Goal: Task Accomplishment & Management: Complete application form

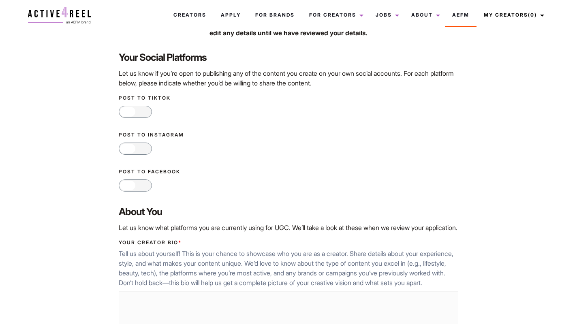
scroll to position [125, 0]
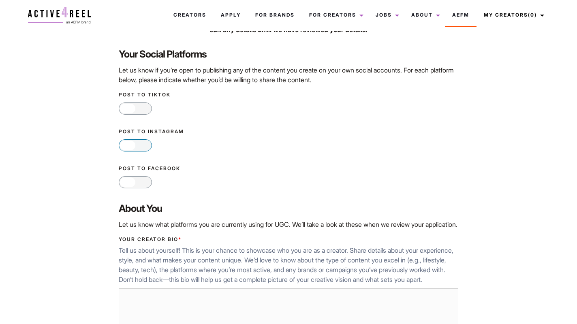
click at [130, 141] on div at bounding box center [127, 146] width 15 height 10
click at [124, 143] on input "Yes No" at bounding box center [121, 145] width 5 height 5
checkbox input "true"
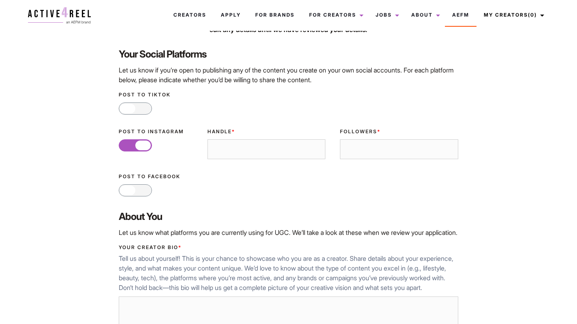
click at [254, 147] on input "Handle *" at bounding box center [266, 149] width 118 height 20
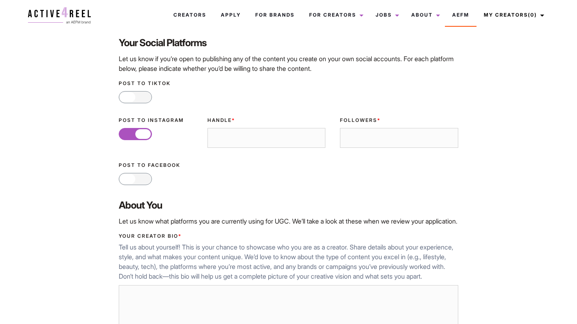
scroll to position [135, 0]
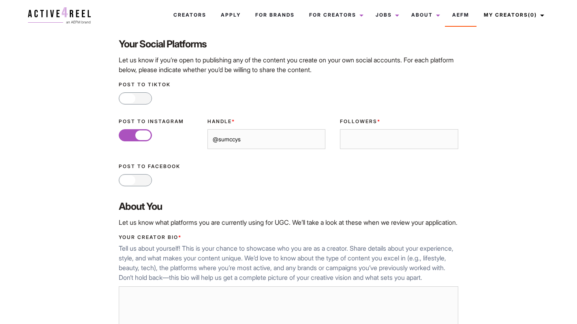
type input "@sumccys"
click at [397, 134] on input "Followers *" at bounding box center [399, 139] width 118 height 20
click at [451, 140] on input "-1" at bounding box center [399, 139] width 118 height 20
click at [451, 140] on input "-2" at bounding box center [399, 139] width 118 height 20
click at [451, 140] on input "-3" at bounding box center [399, 139] width 118 height 20
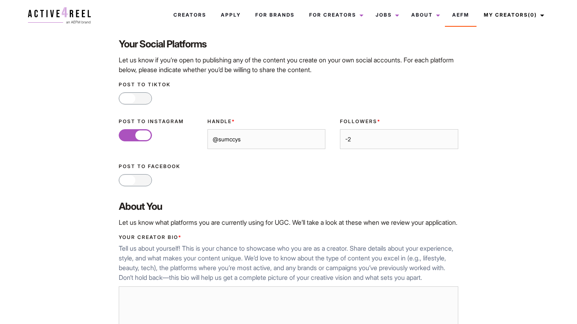
click at [450, 138] on input "-2" at bounding box center [399, 139] width 118 height 20
click at [450, 138] on input "-1" at bounding box center [399, 139] width 118 height 20
click at [450, 138] on input "0" at bounding box center [399, 139] width 118 height 20
click at [349, 139] on input "02384" at bounding box center [399, 139] width 118 height 20
type input "2384"
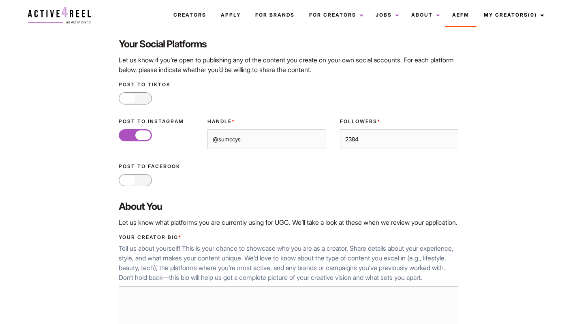
click at [320, 168] on label "Post to Facebook" at bounding box center [288, 166] width 339 height 7
click at [124, 177] on input "Yes No" at bounding box center [121, 179] width 5 height 5
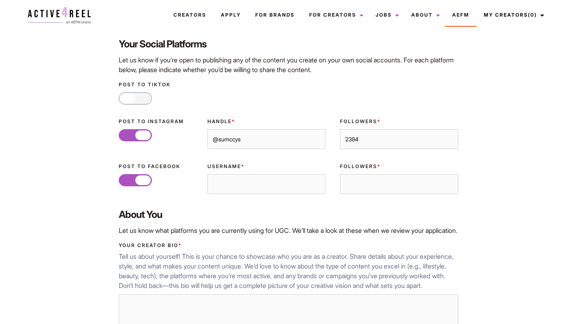
click at [137, 182] on div at bounding box center [142, 180] width 15 height 10
click at [124, 182] on input "Yes No" at bounding box center [121, 179] width 5 height 5
checkbox input "false"
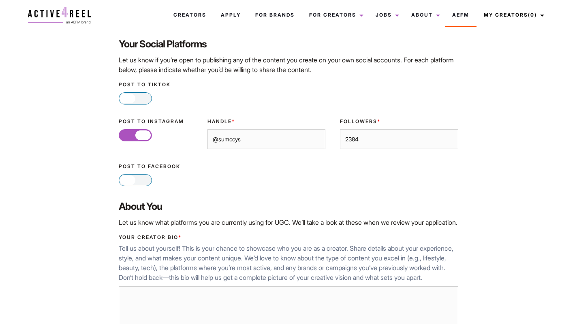
click at [131, 100] on div at bounding box center [127, 99] width 15 height 10
click at [124, 100] on input "Yes No" at bounding box center [121, 98] width 5 height 5
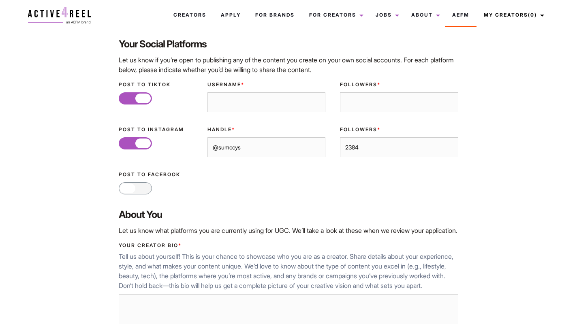
click at [131, 100] on span "Yes" at bounding box center [127, 98] width 16 height 11
click at [124, 100] on input "Yes No" at bounding box center [121, 98] width 5 height 5
checkbox input "false"
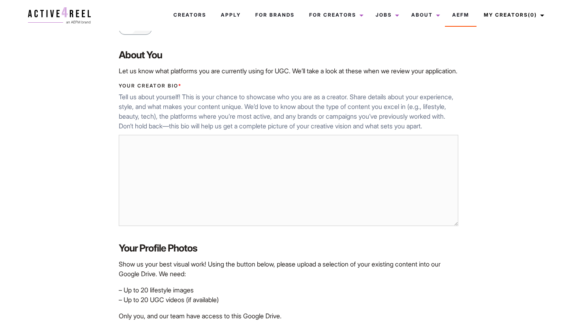
scroll to position [284, 0]
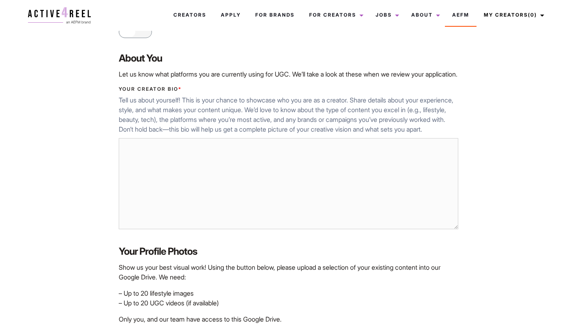
click at [139, 160] on textarea "Your Creator Bio *" at bounding box center [288, 184] width 339 height 92
paste textarea "Good day! I am Hody, a long-distance runner from Hong Kong. I began my running …"
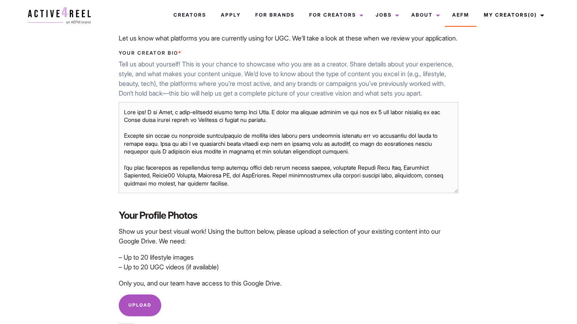
scroll to position [322, 0]
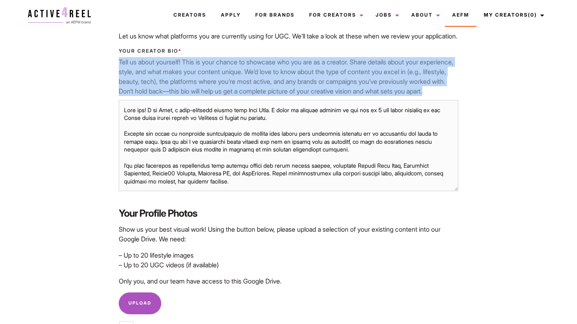
drag, startPoint x: 110, startPoint y: 71, endPoint x: 409, endPoint y: 111, distance: 301.2
click at [409, 111] on div "Home / UGC Pages / Complete Creator Profile Hey, Ying Sum We Need Some More Det…" at bounding box center [288, 107] width 531 height 775
copy p "Tell us about yourself! This is your chance to showcase who you are as a creato…"
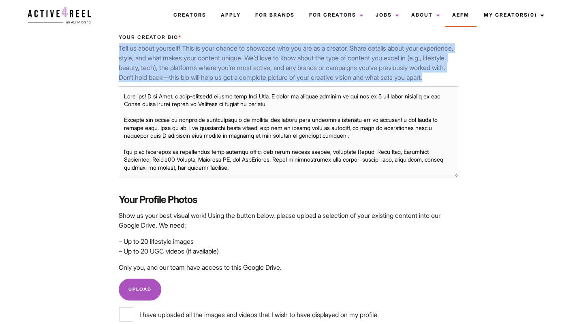
scroll to position [334, 0]
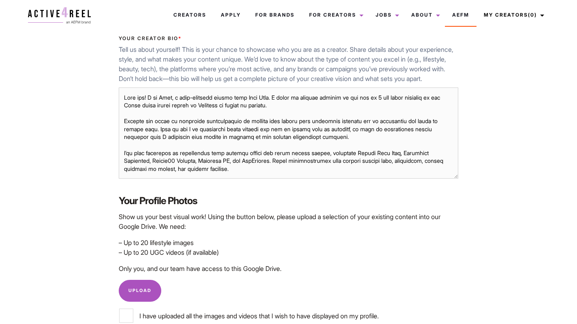
click at [297, 119] on textarea "Your Creator Bio *" at bounding box center [288, 134] width 339 height 92
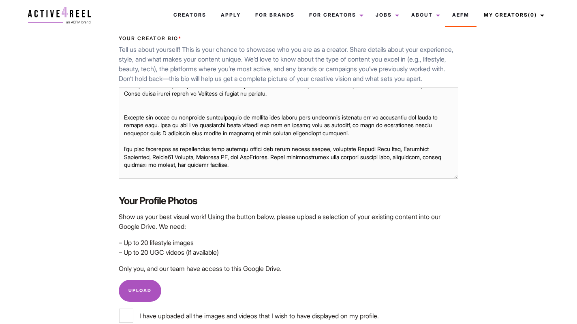
scroll to position [0, 0]
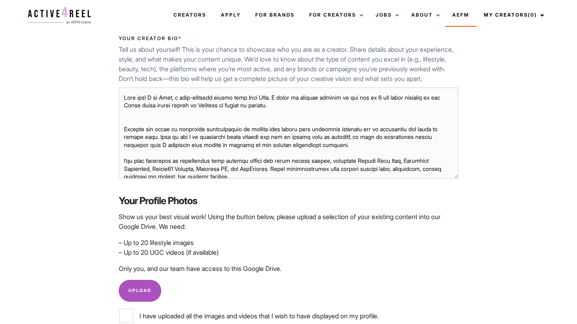
drag, startPoint x: 323, startPoint y: 178, endPoint x: 130, endPoint y: 97, distance: 209.0
click at [130, 97] on textarea "Your Creator Bio *" at bounding box center [288, 134] width 339 height 92
paste textarea "Hi, I’m Hody! I’m a long-distance runner from Hong Kong, now based in Brisbane,…"
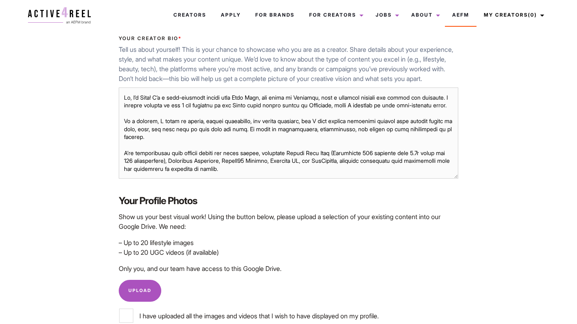
drag, startPoint x: 165, startPoint y: 163, endPoint x: 113, endPoint y: 162, distance: 52.7
click at [113, 162] on div "Your Creator Bio * Tell us about yourself! This is your chance to showcase who …" at bounding box center [288, 108] width 354 height 160
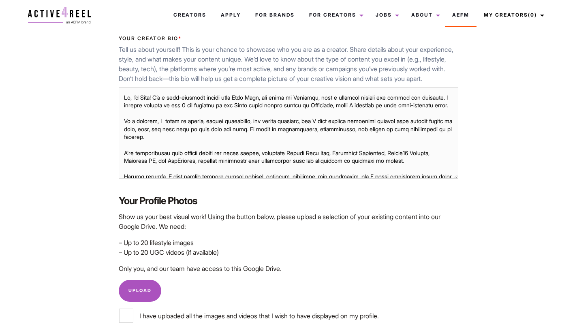
click at [176, 175] on textarea "Your Creator Bio *" at bounding box center [288, 134] width 339 height 92
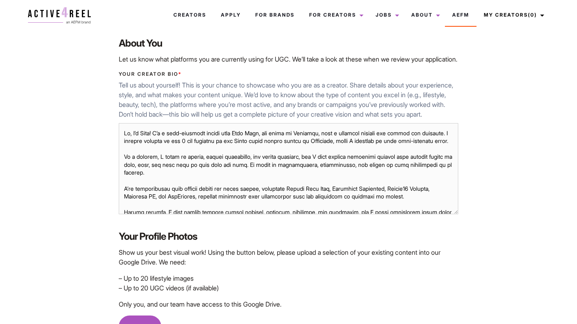
scroll to position [6, 0]
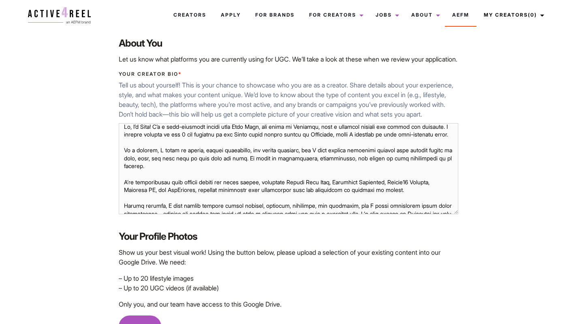
click at [134, 184] on textarea "Your Creator Bio *" at bounding box center [288, 169] width 339 height 92
click at [167, 195] on textarea "Your Creator Bio *" at bounding box center [288, 169] width 339 height 92
click at [201, 194] on textarea "Your Creator Bio *" at bounding box center [288, 169] width 339 height 92
click at [199, 201] on textarea "Your Creator Bio *" at bounding box center [288, 169] width 339 height 92
click at [224, 192] on textarea "Your Creator Bio *" at bounding box center [288, 169] width 339 height 92
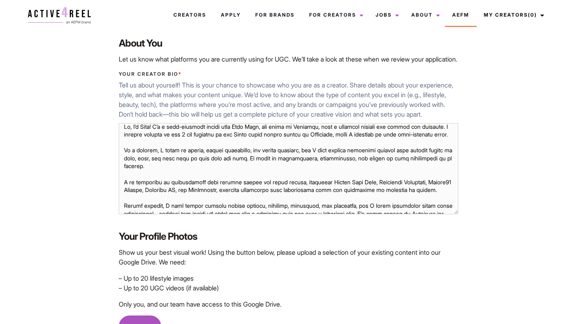
click at [222, 192] on textarea "Your Creator Bio *" at bounding box center [288, 169] width 339 height 92
click at [233, 205] on textarea "Your Creator Bio *" at bounding box center [288, 169] width 339 height 92
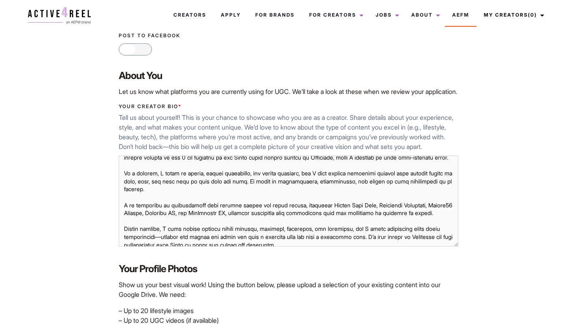
scroll to position [266, 0]
click at [131, 239] on textarea "Your Creator Bio *" at bounding box center [288, 202] width 339 height 92
click at [180, 239] on textarea "Your Creator Bio *" at bounding box center [288, 202] width 339 height 92
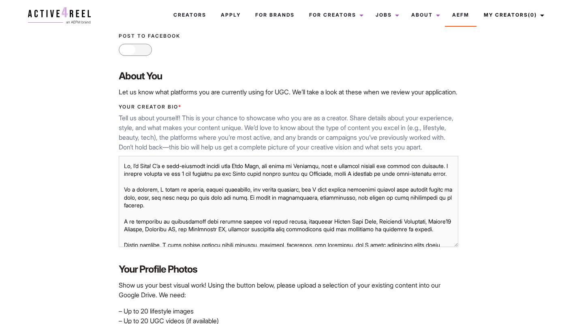
drag, startPoint x: 253, startPoint y: 247, endPoint x: 141, endPoint y: 153, distance: 146.1
click at [141, 153] on div "Your Creator Bio * Tell us about yourself! This is your chance to showcase who …" at bounding box center [288, 177] width 354 height 160
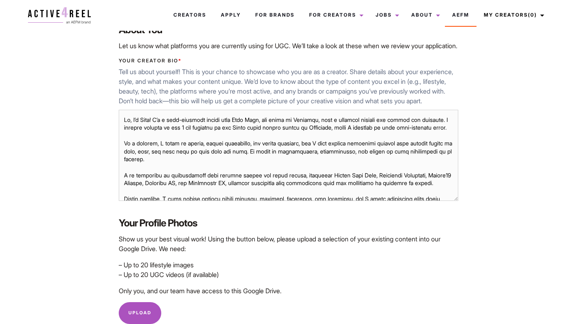
scroll to position [309, 0]
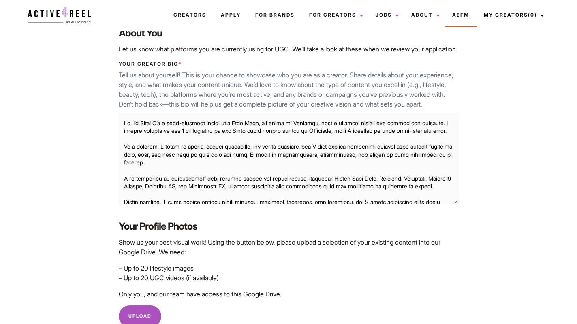
click at [250, 169] on textarea "Your Creator Bio *" at bounding box center [288, 159] width 339 height 92
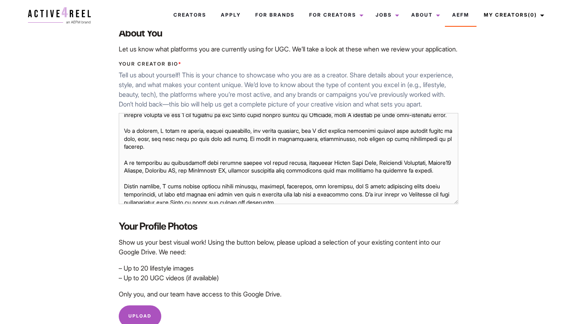
scroll to position [315, 0]
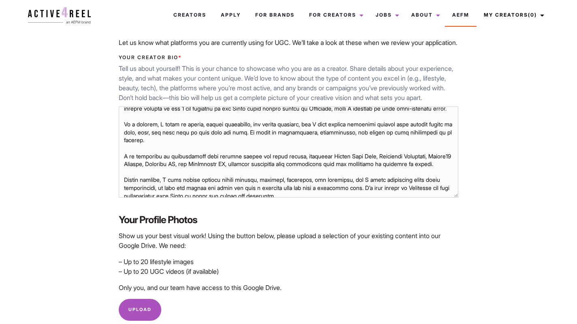
drag, startPoint x: 263, startPoint y: 196, endPoint x: 93, endPoint y: 162, distance: 173.6
click at [93, 162] on div "Home / UGC Pages / Complete Creator Profile Hey, Ying Sum We Need Some More Det…" at bounding box center [288, 114] width 531 height 775
paste textarea "’ve been fortunate to collaborate with both global and local brands, including …"
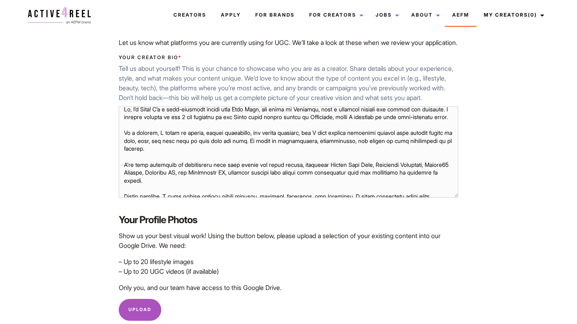
scroll to position [23, 0]
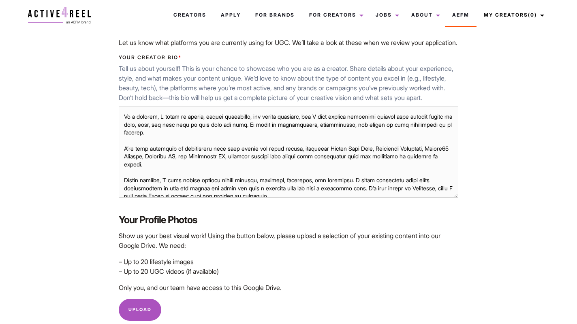
drag, startPoint x: 139, startPoint y: 197, endPoint x: 119, endPoint y: 198, distance: 20.3
click at [119, 198] on textarea "Your Creator Bio *" at bounding box center [288, 153] width 339 height 92
click at [139, 198] on textarea "Your Creator Bio *" at bounding box center [288, 153] width 339 height 92
drag, startPoint x: 165, startPoint y: 198, endPoint x: 140, endPoint y: 198, distance: 25.1
click at [140, 198] on textarea "Your Creator Bio *" at bounding box center [288, 153] width 339 height 92
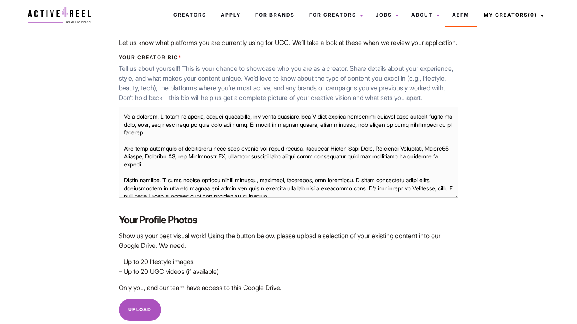
click at [124, 195] on textarea "Your Creator Bio *" at bounding box center [288, 153] width 339 height 92
click at [289, 198] on textarea "Your Creator Bio *" at bounding box center [288, 153] width 339 height 92
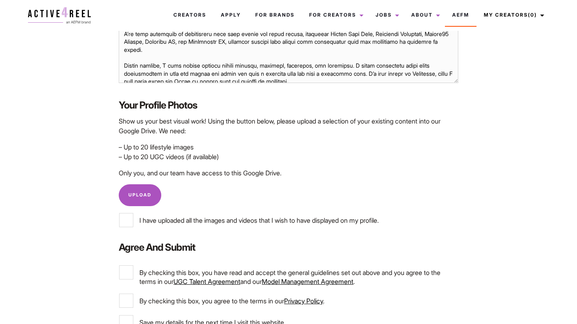
scroll to position [428, 0]
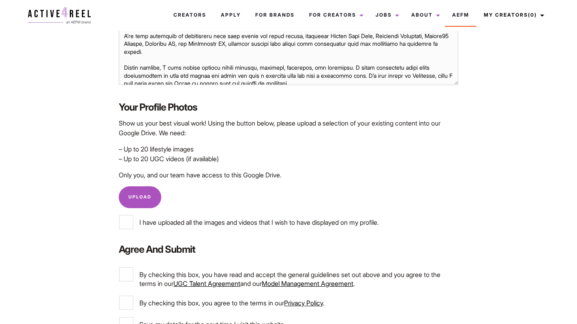
type textarea "Hi, I’m Hody! I’m a long-distance runner from Hong Kong, now based in Brisbane,…"
click at [196, 156] on p "– Up to 20 lifestyle images – Up to 20 UGC videos (if available)" at bounding box center [288, 153] width 339 height 19
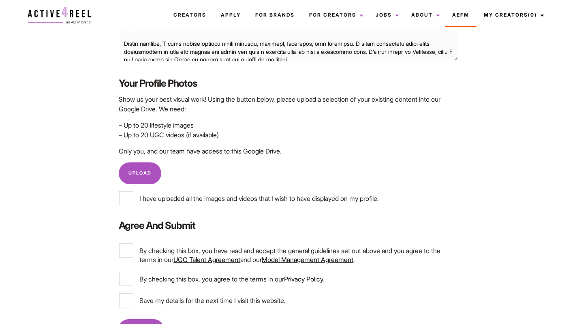
scroll to position [453, 0]
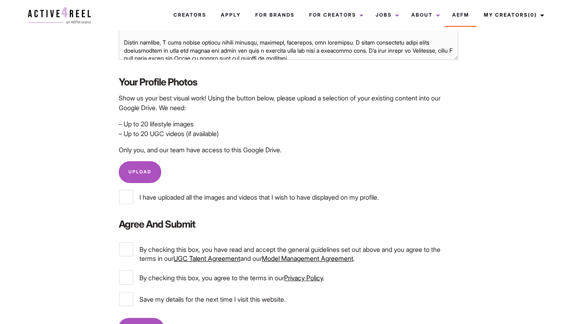
click at [150, 180] on link "Upload" at bounding box center [140, 172] width 43 height 22
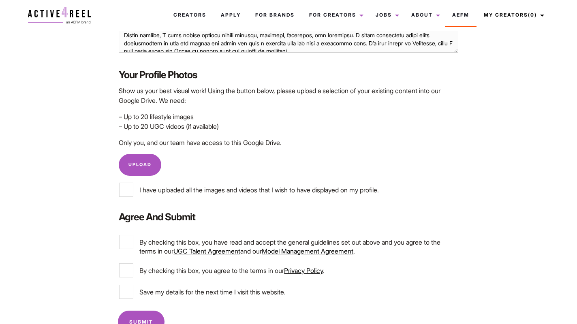
scroll to position [461, 0]
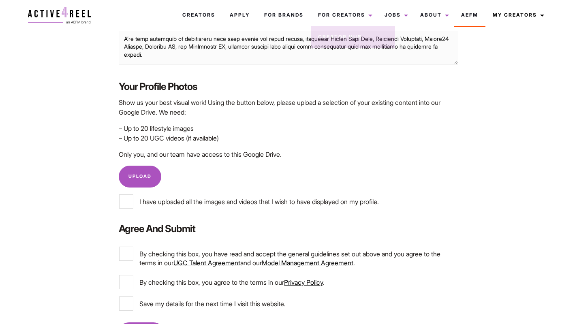
scroll to position [453, 0]
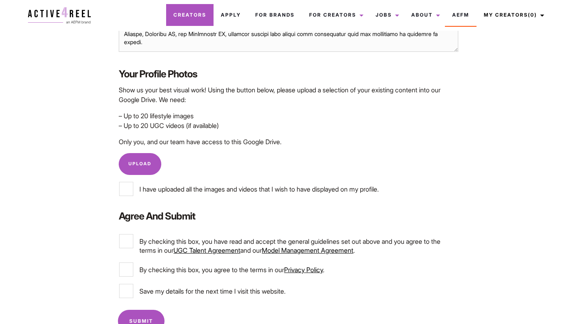
click at [200, 17] on link "Creators" at bounding box center [189, 15] width 47 height 22
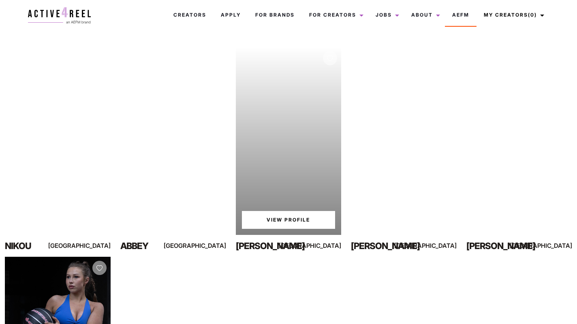
scroll to position [113, 0]
